Goal: Task Accomplishment & Management: Use online tool/utility

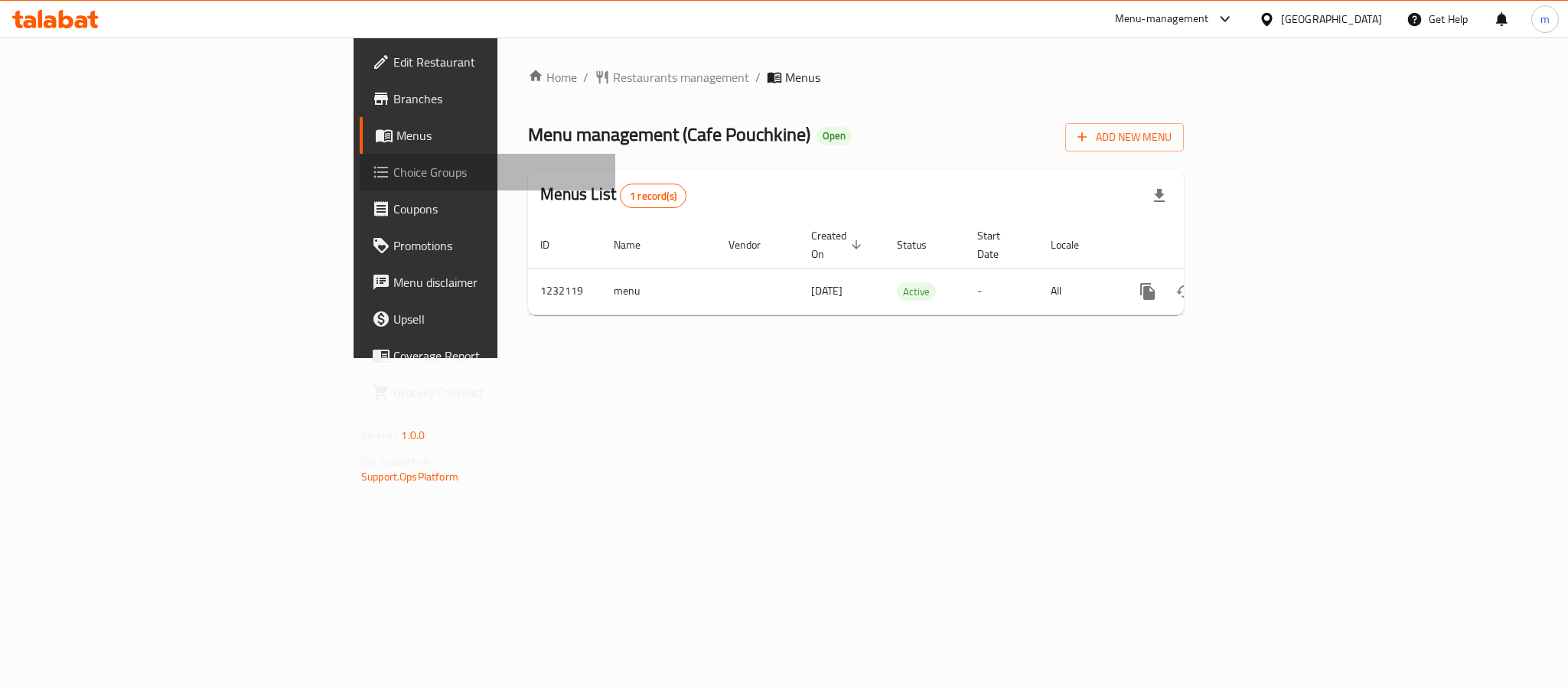
click at [393, 175] on span "Choice Groups" at bounding box center [498, 172] width 209 height 19
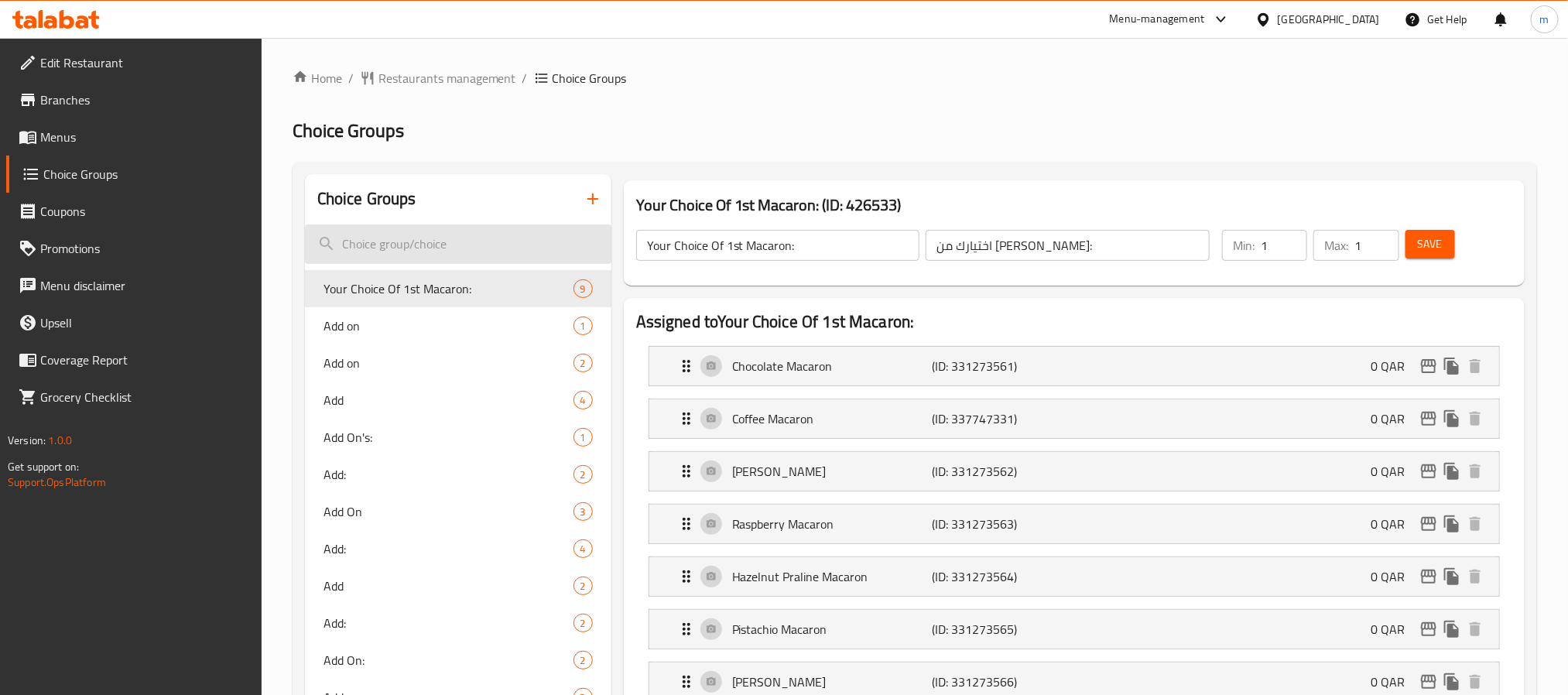
click at [427, 242] on input "search" at bounding box center [458, 245] width 307 height 40
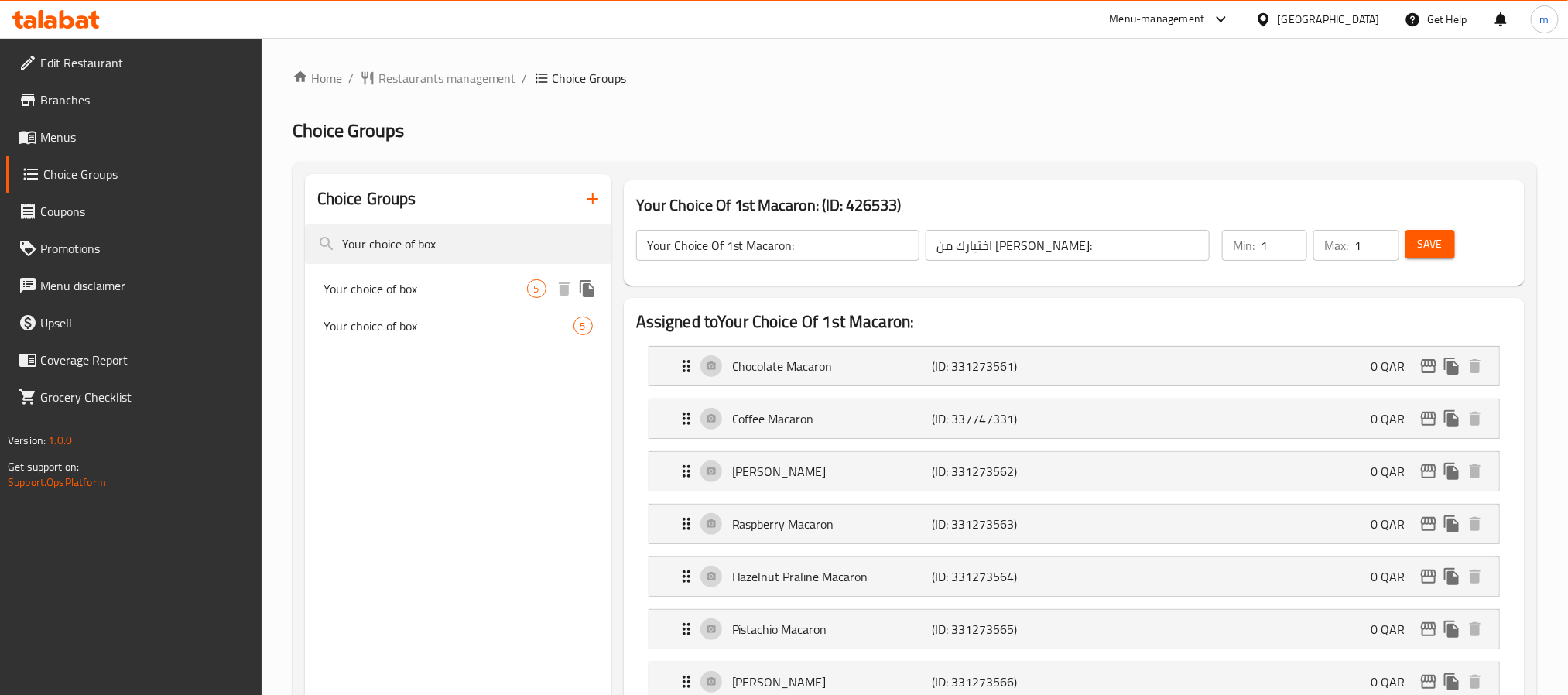
type input "Your choice of box"
click at [395, 290] on span "Your choice of box" at bounding box center [425, 289] width 203 height 19
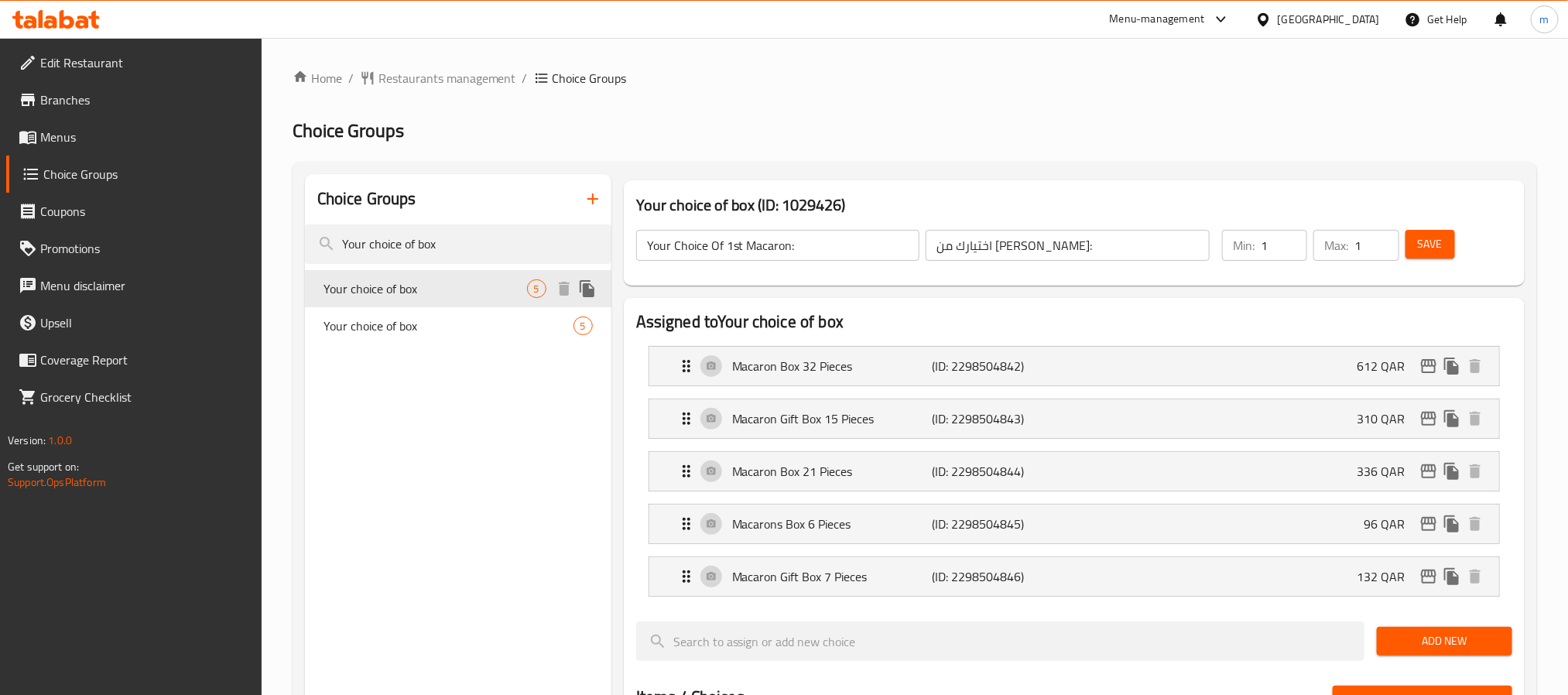
type input "Your choice of box"
type input "اختيارك للعلبة"
type input "0"
click at [450, 319] on span "Your choice of box" at bounding box center [425, 326] width 203 height 19
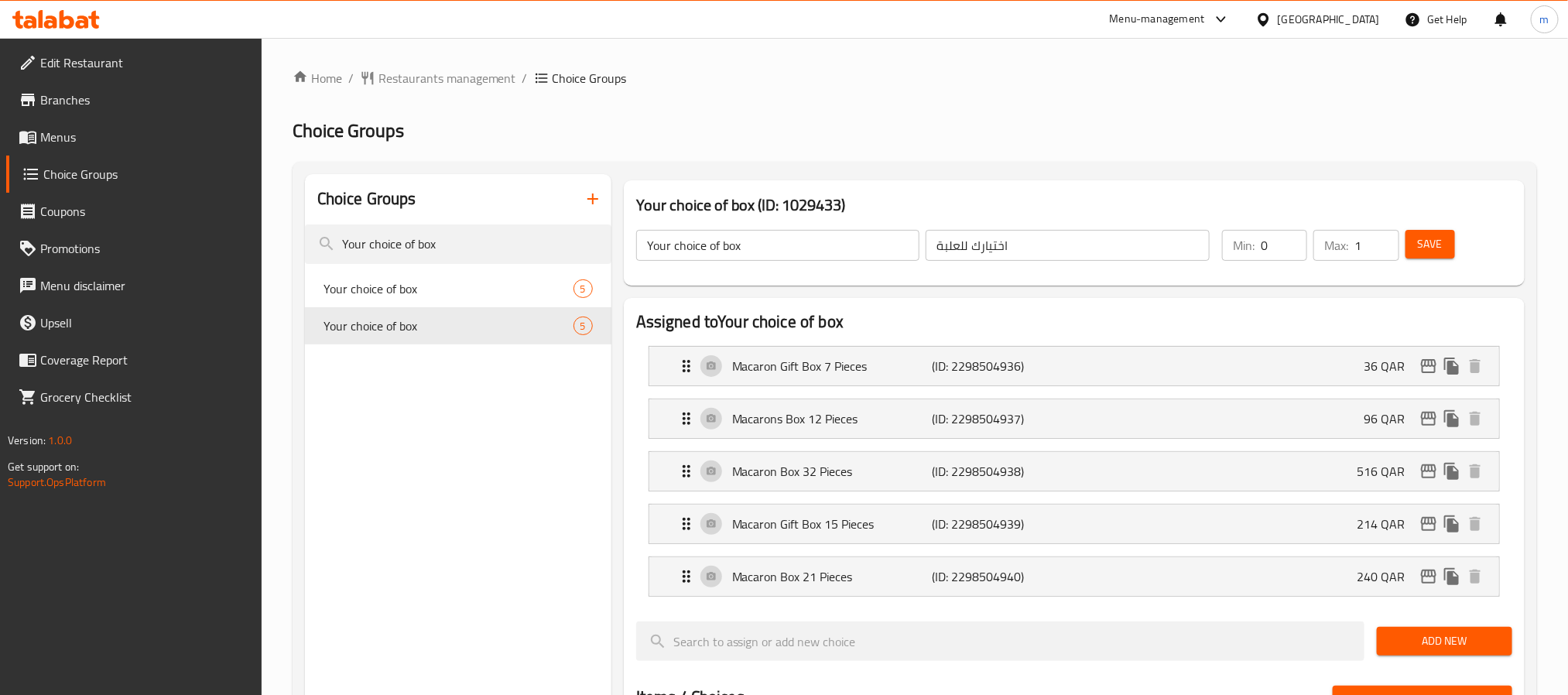
type input "Your choice of box"
type input "اختيارك للعلبة"
click at [462, 249] on input "Your choice of box" at bounding box center [458, 245] width 307 height 40
type input "Your choice of fla"
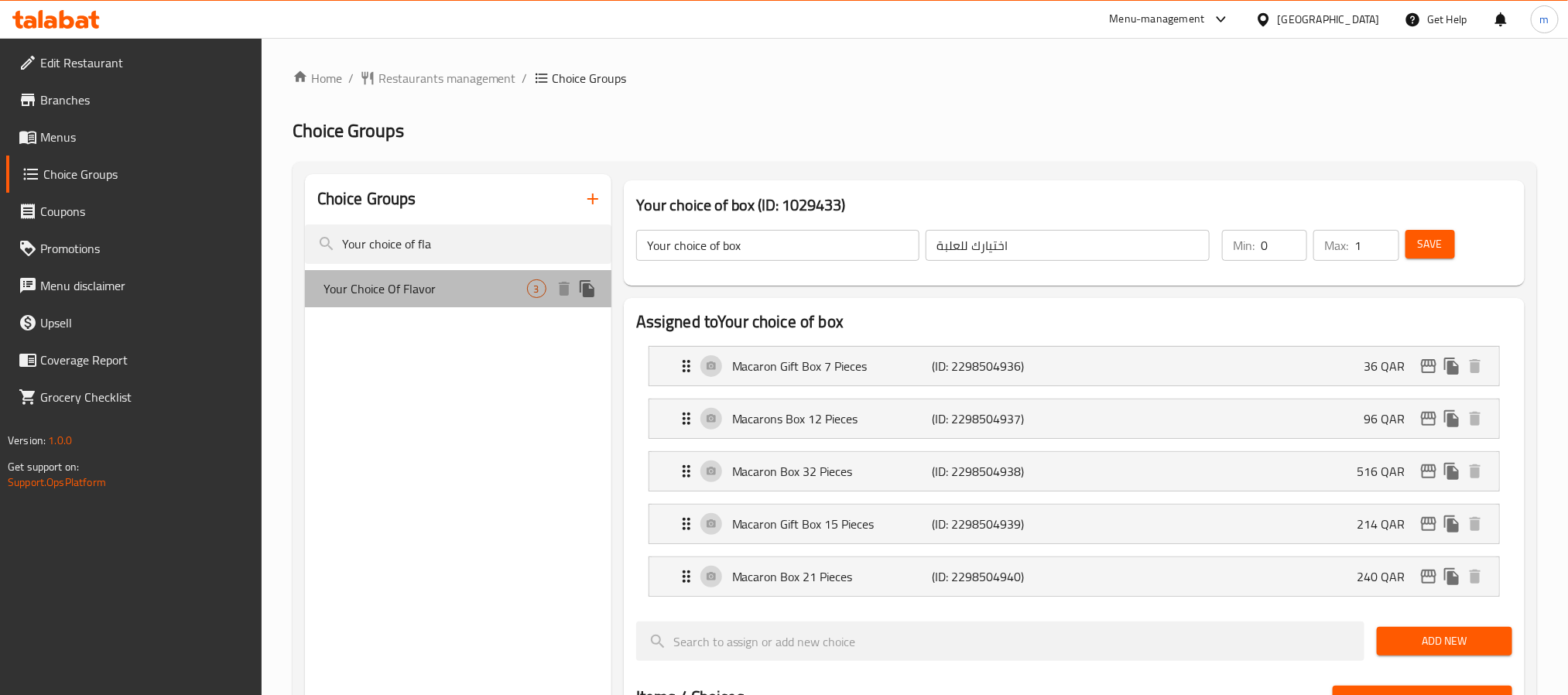
click at [413, 284] on span "Your Choice Of Flavor" at bounding box center [425, 289] width 203 height 19
type input "Your Choice Of Flavor"
type input "اختيارك للنكهة"
type input "1"
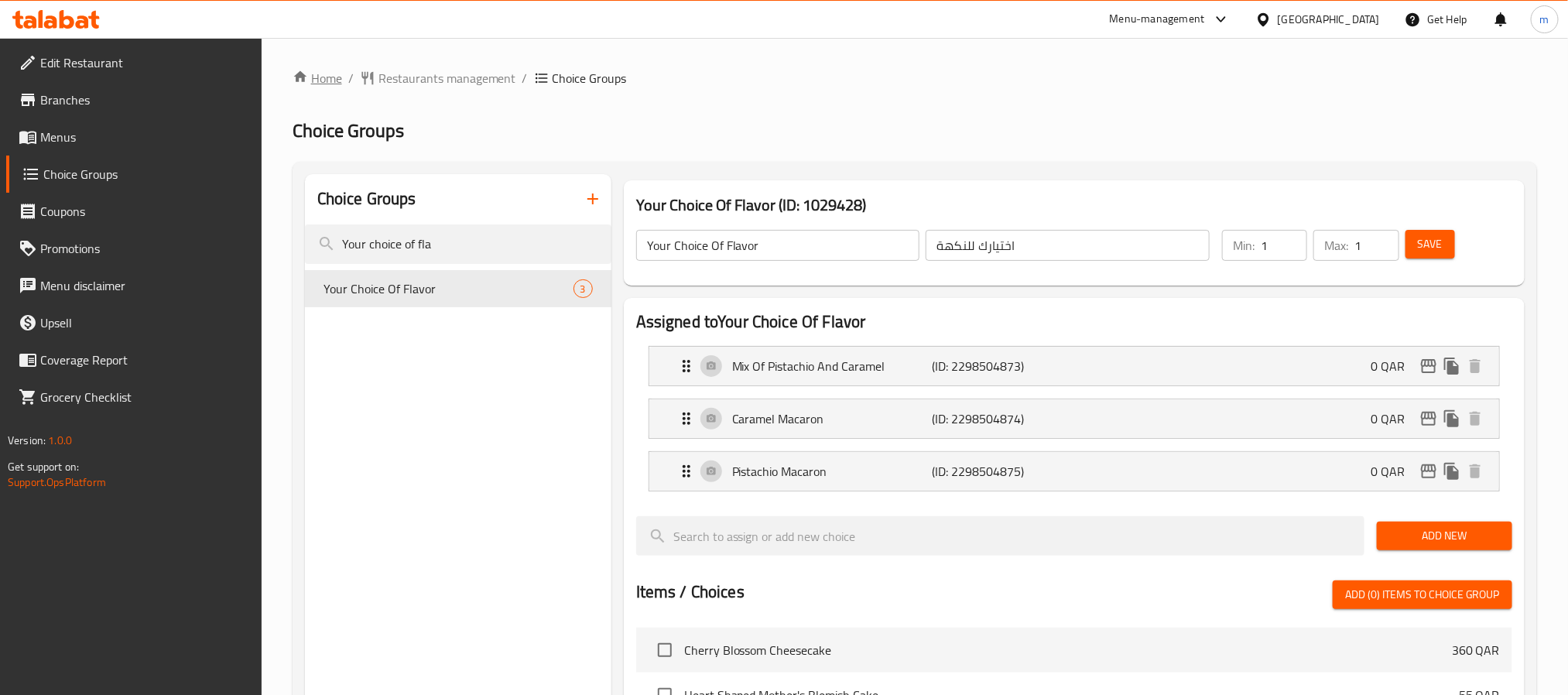
click at [334, 72] on link "Home" at bounding box center [318, 78] width 50 height 19
